Goal: Find specific page/section: Find specific page/section

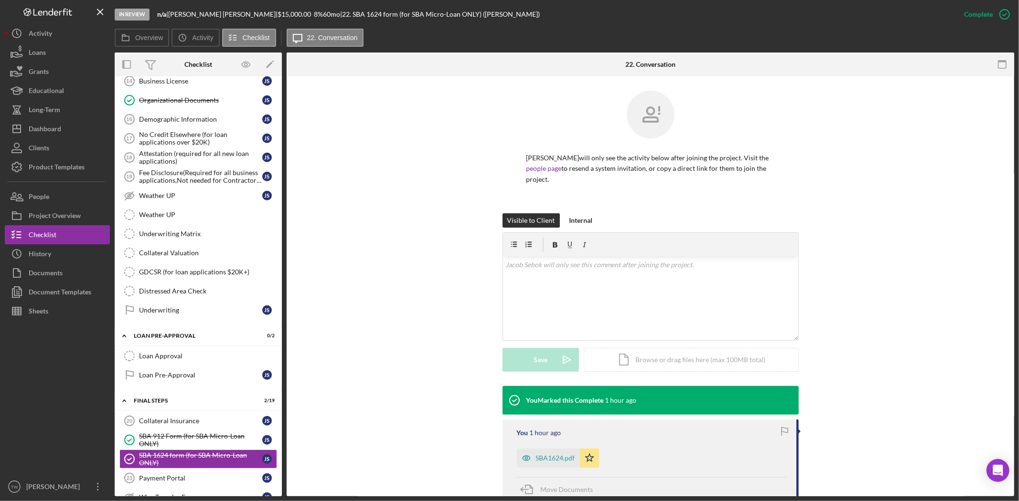
scroll to position [952, 0]
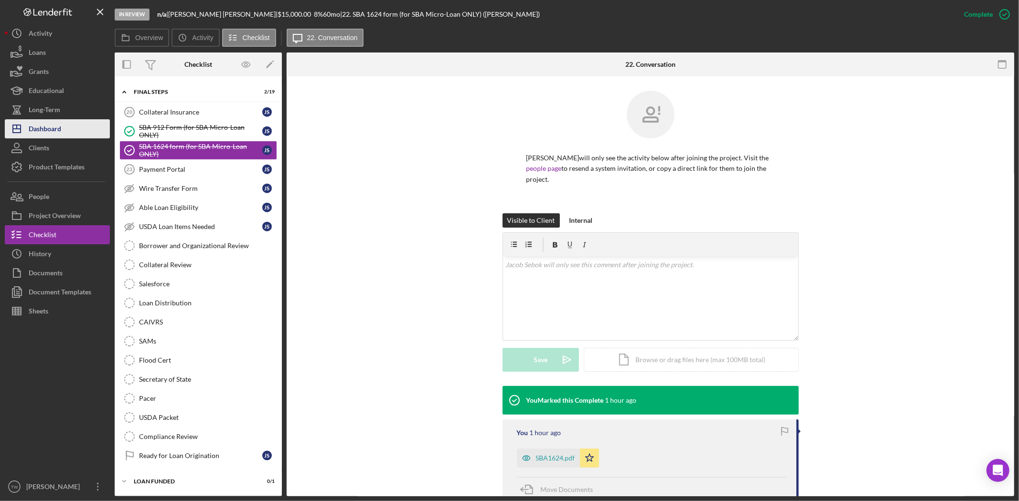
click at [62, 125] on button "Icon/Dashboard Dashboard" at bounding box center [57, 128] width 105 height 19
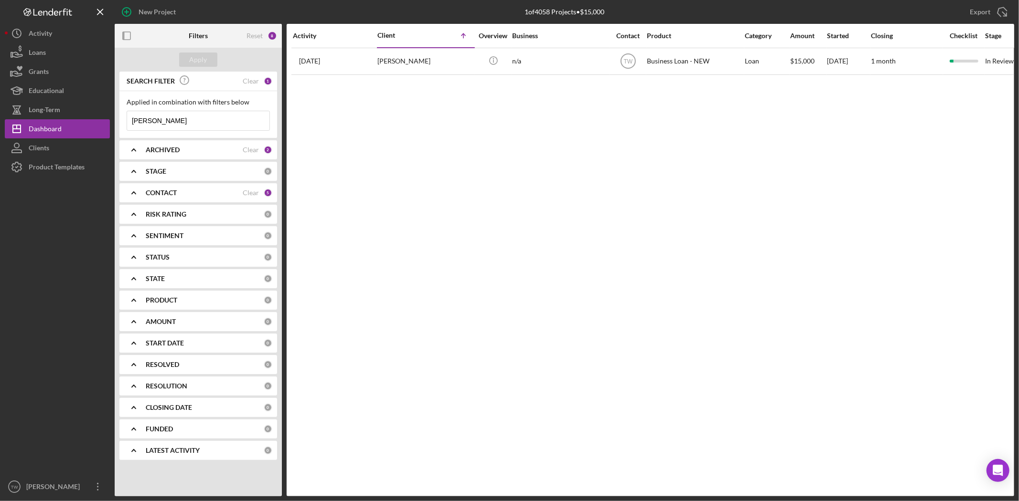
click at [222, 119] on input "[PERSON_NAME]" at bounding box center [198, 120] width 142 height 19
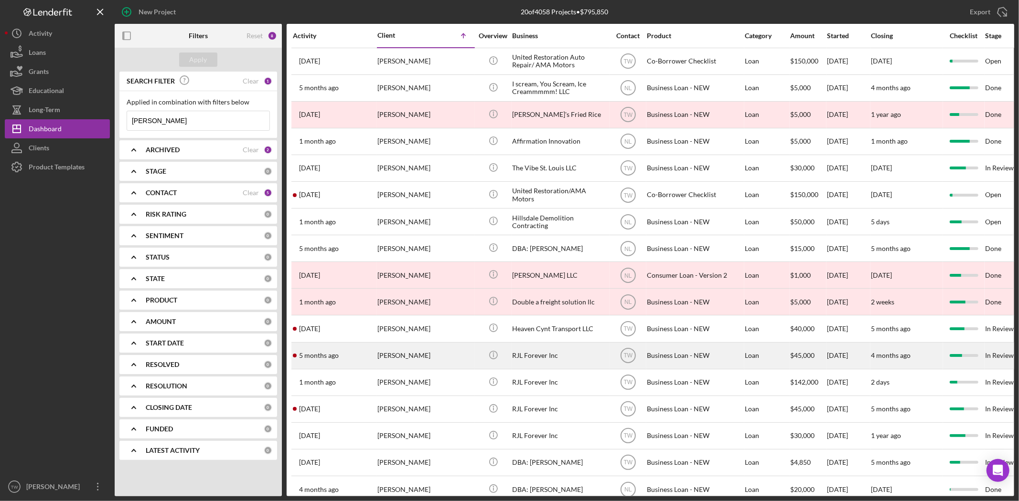
scroll to position [108, 0]
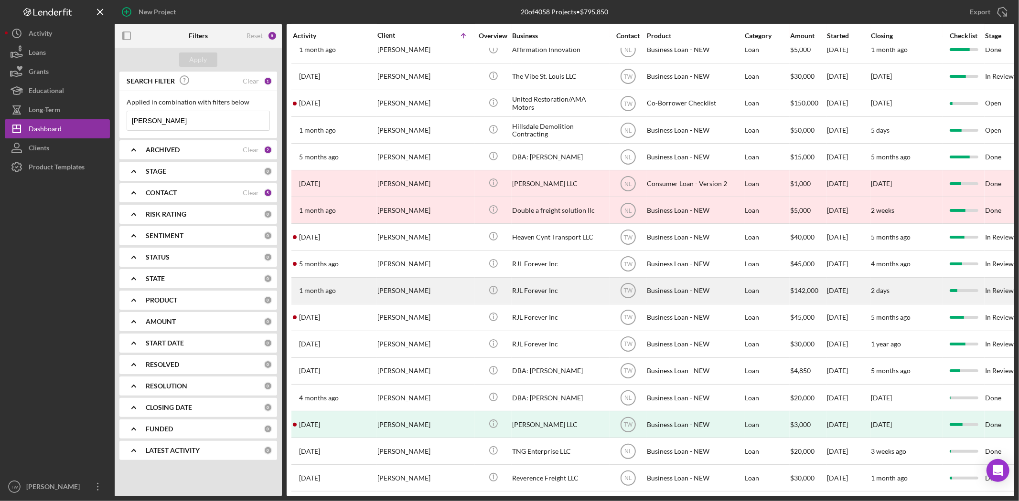
type input "[PERSON_NAME]"
click at [380, 283] on div "[PERSON_NAME]" at bounding box center [425, 290] width 96 height 25
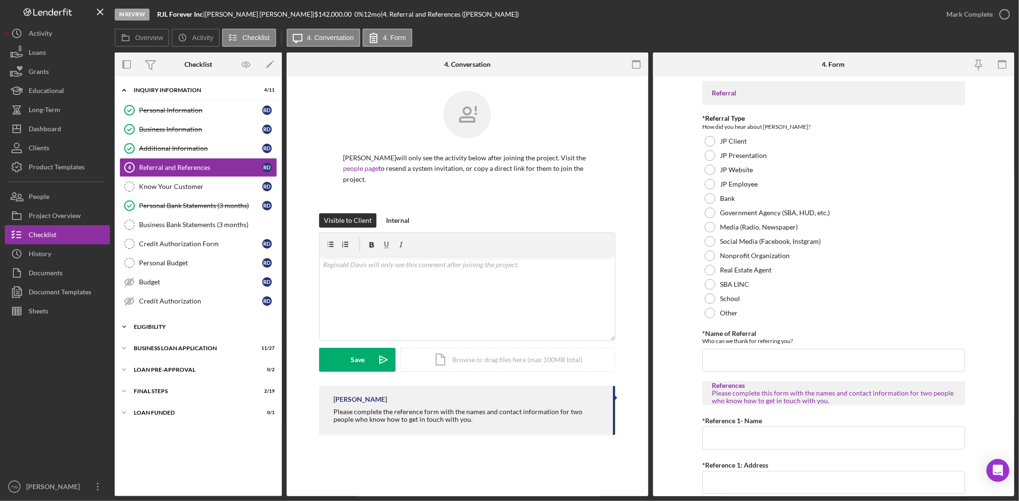
click at [177, 324] on div "Icon/Expander ELIGIBILITY 1 / 4" at bounding box center [198, 327] width 167 height 19
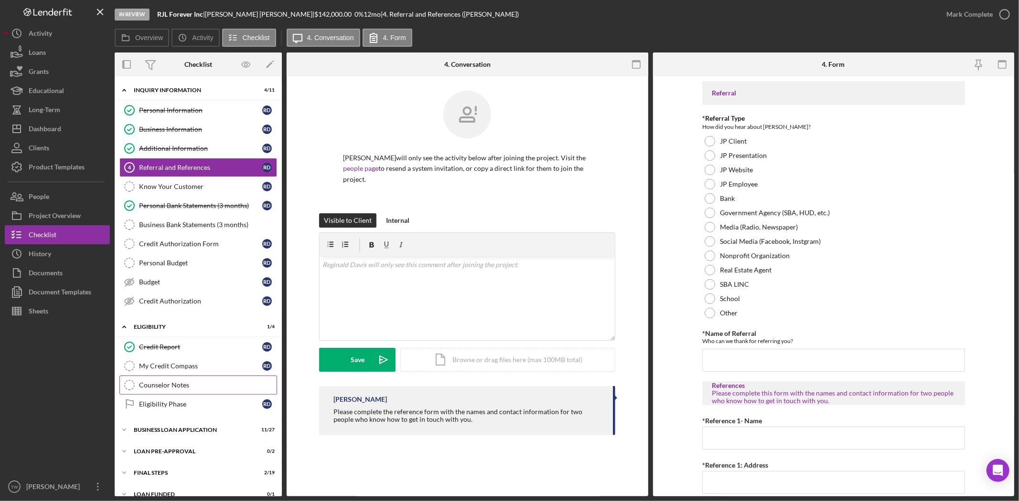
scroll to position [14, 0]
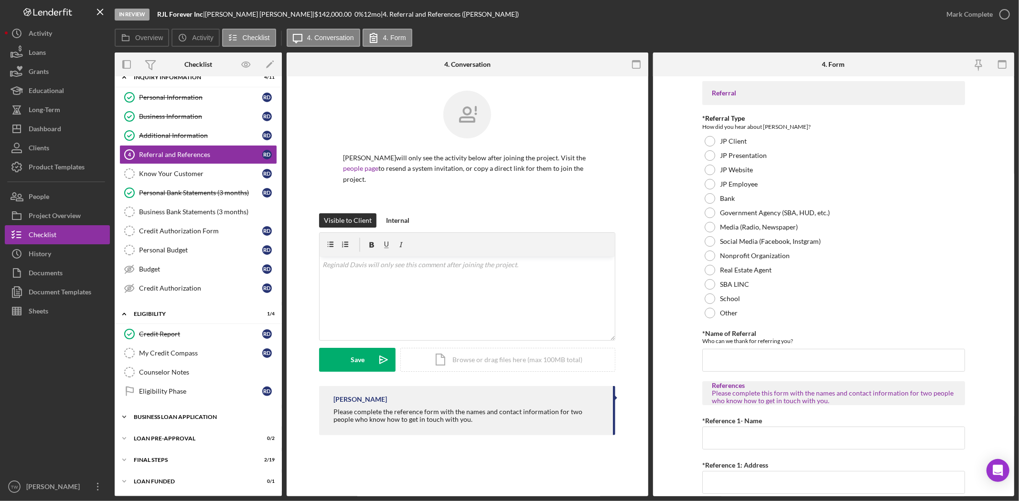
click at [139, 419] on div "BUSINESS LOAN APPLICATION" at bounding box center [202, 417] width 136 height 6
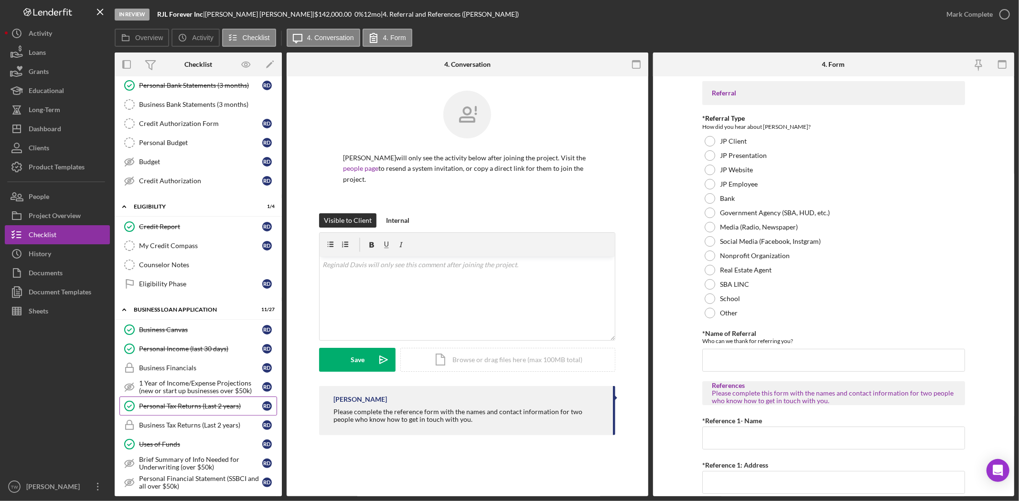
scroll to position [279, 0]
